Goal: Check status: Check status

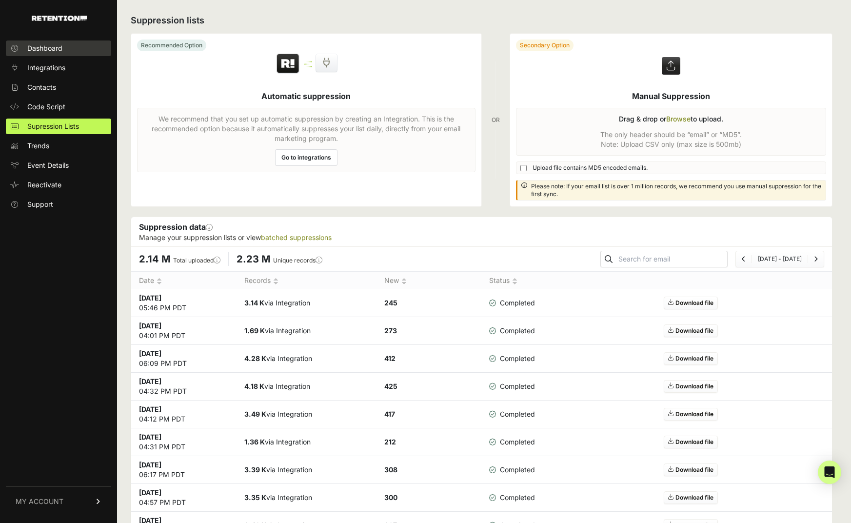
click at [47, 51] on span "Dashboard" at bounding box center [44, 48] width 35 height 10
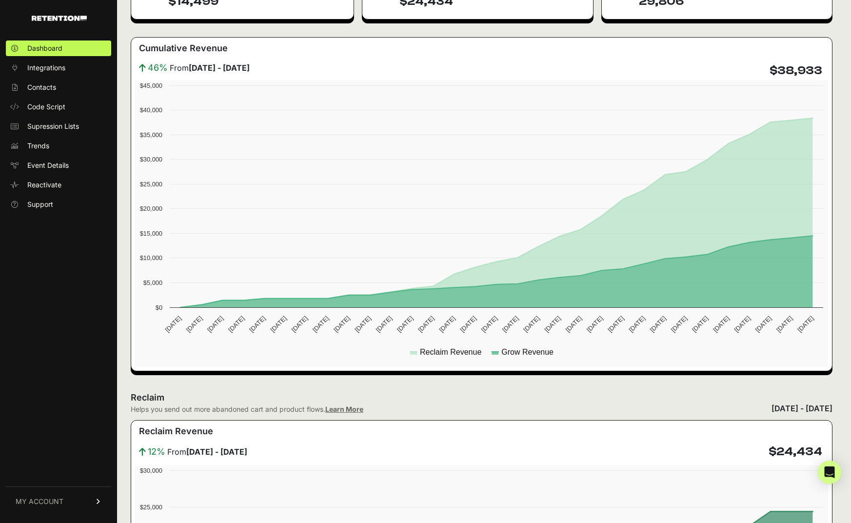
scroll to position [121, 0]
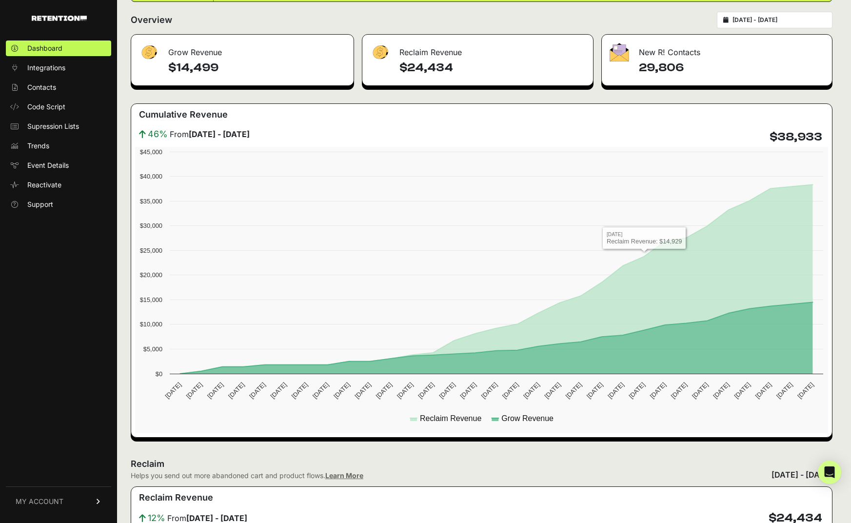
click at [669, 52] on div "New R! Contacts" at bounding box center [717, 49] width 230 height 29
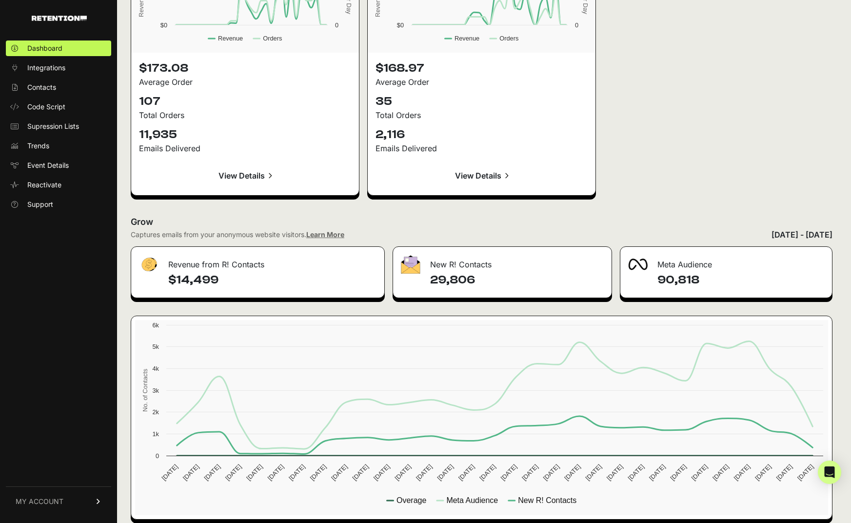
scroll to position [1368, 0]
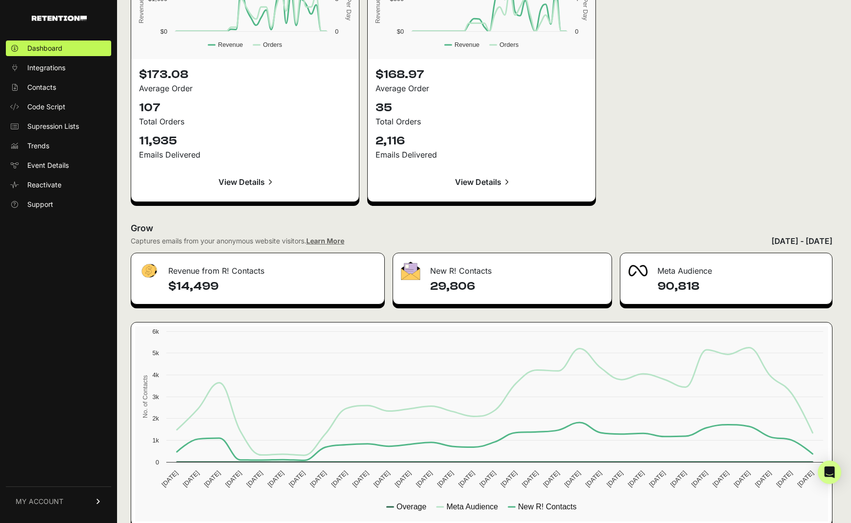
click at [456, 272] on div "New R! Contacts" at bounding box center [502, 267] width 219 height 29
drag, startPoint x: 480, startPoint y: 286, endPoint x: 411, endPoint y: 269, distance: 71.0
click at [411, 269] on div "New R! Contacts 29,806" at bounding box center [503, 279] width 220 height 52
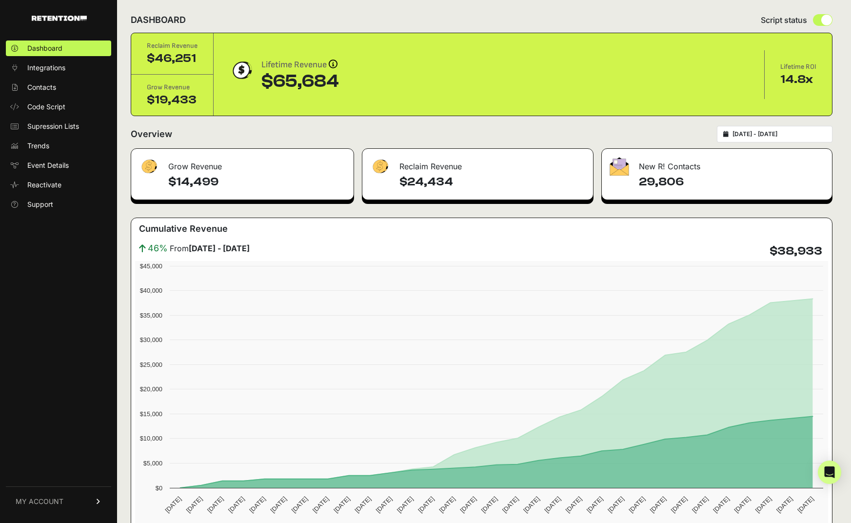
scroll to position [0, 0]
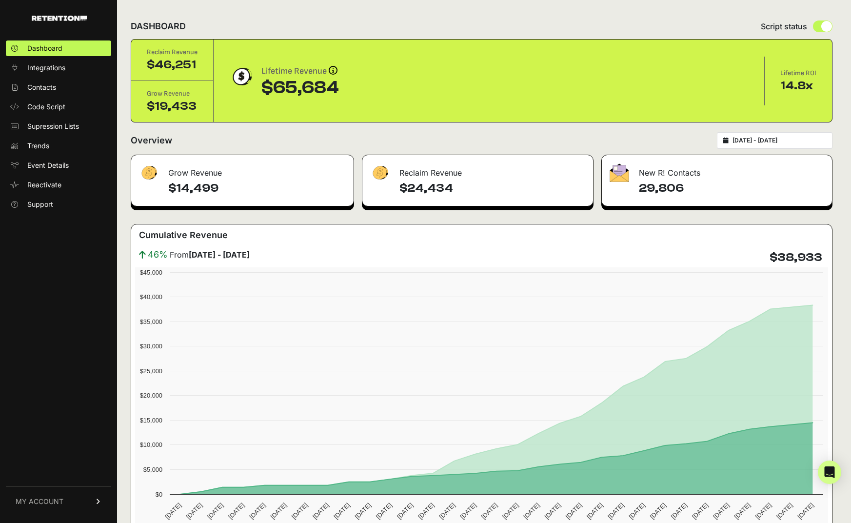
click at [220, 184] on h4 "$14,499" at bounding box center [257, 189] width 178 height 16
click at [177, 102] on div "$19,433" at bounding box center [172, 107] width 51 height 16
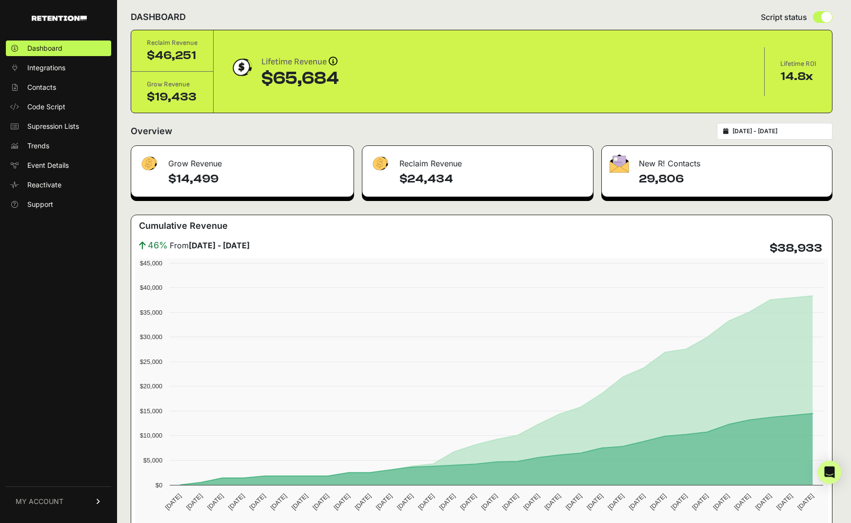
scroll to position [14, 0]
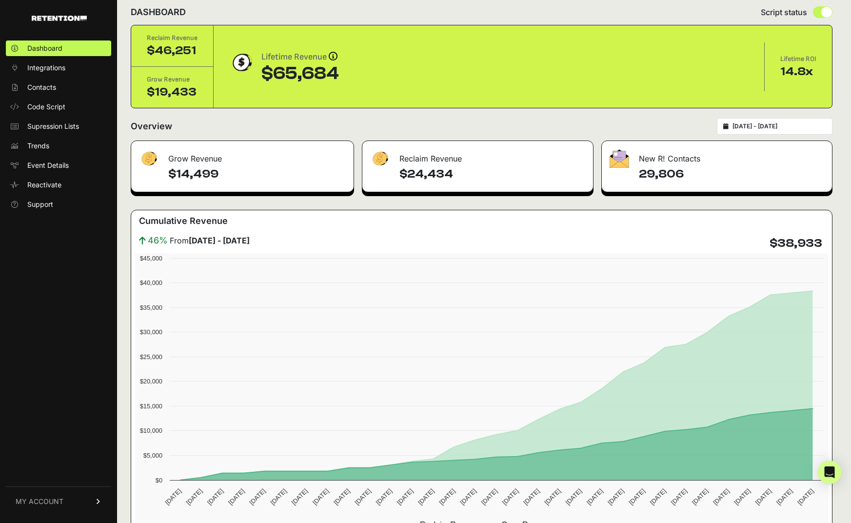
click at [760, 126] on input "[DATE] - [DATE]" at bounding box center [780, 126] width 94 height 8
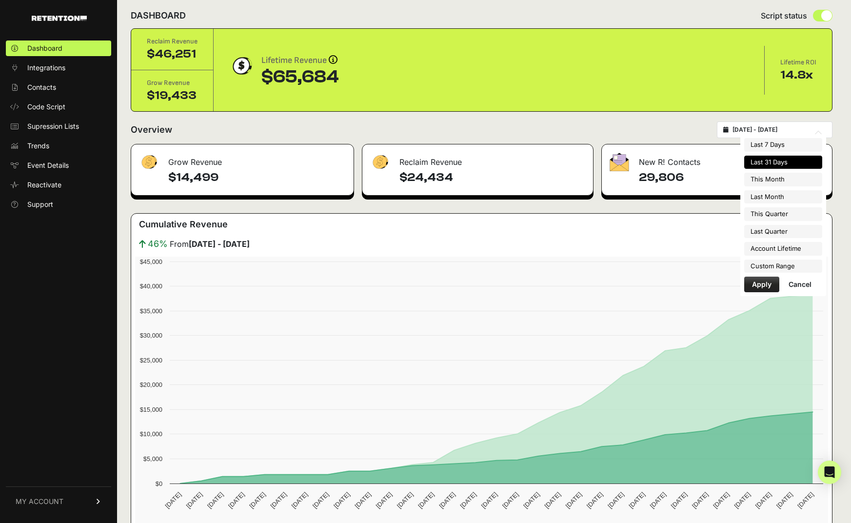
scroll to position [12, 0]
drag, startPoint x: 767, startPoint y: 285, endPoint x: 760, endPoint y: 286, distance: 6.4
click at [766, 285] on button "Apply" at bounding box center [762, 284] width 35 height 16
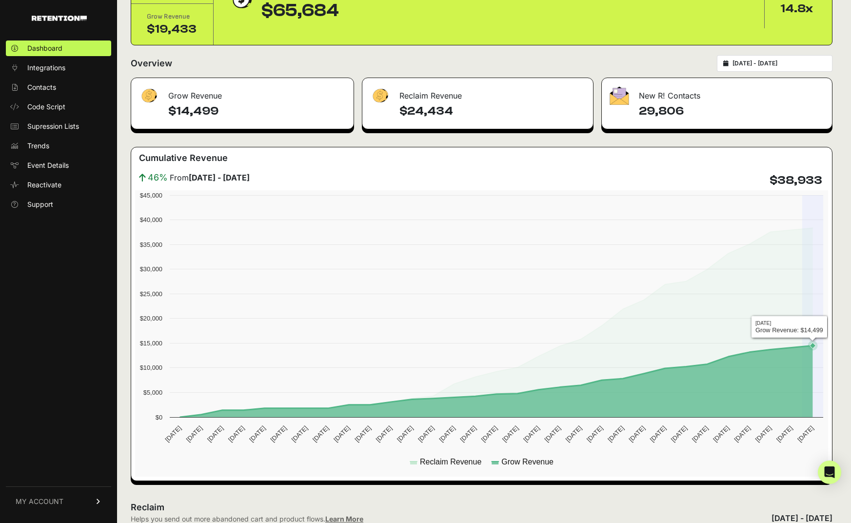
scroll to position [98, 0]
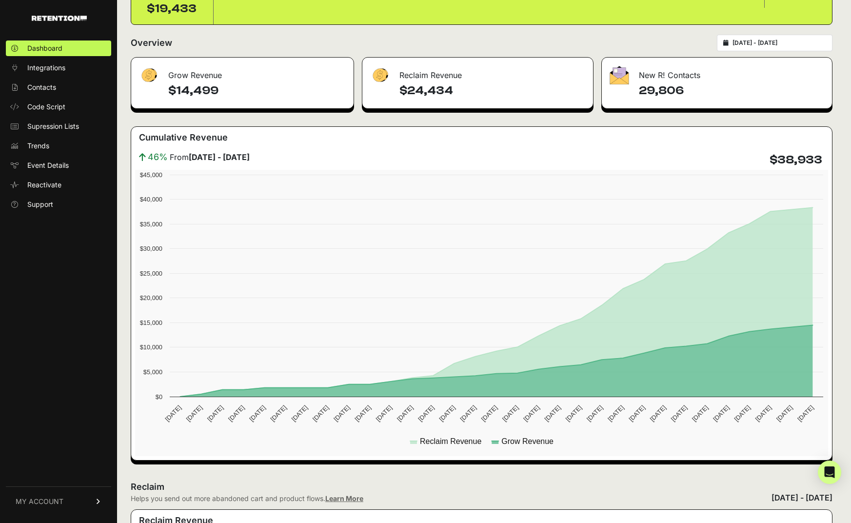
click at [656, 86] on h4 "29,806" at bounding box center [731, 91] width 185 height 16
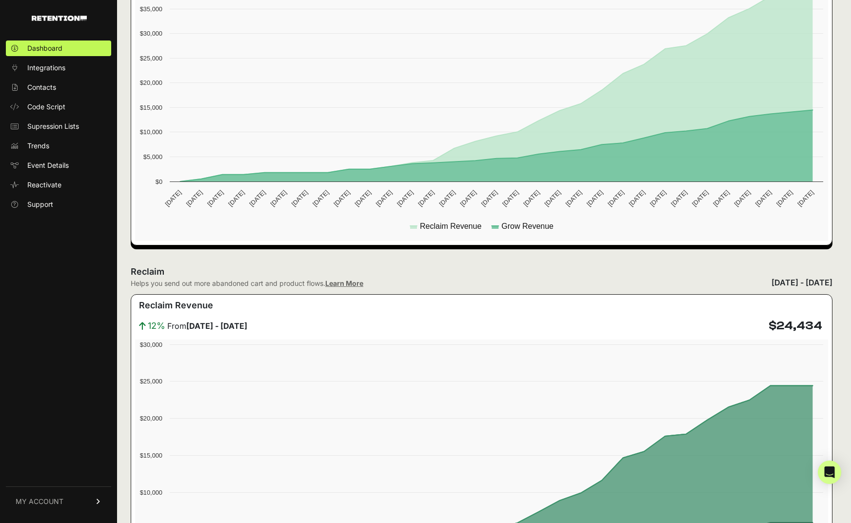
scroll to position [270, 0]
